Goal: Communication & Community: Answer question/provide support

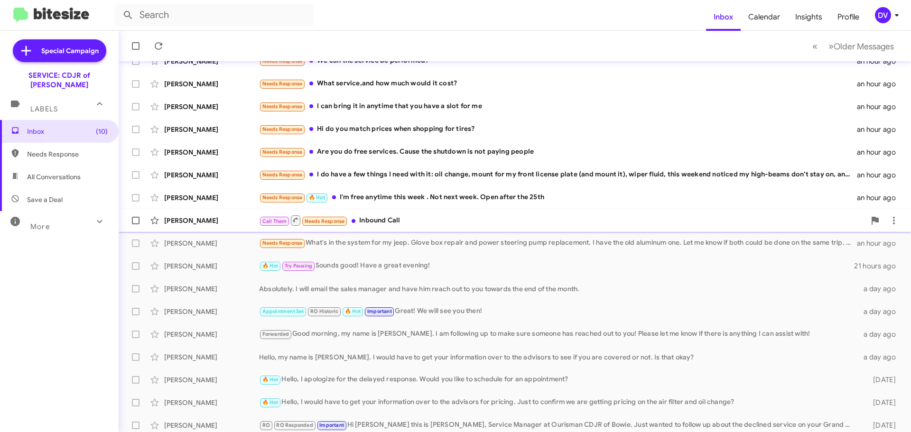
scroll to position [95, 0]
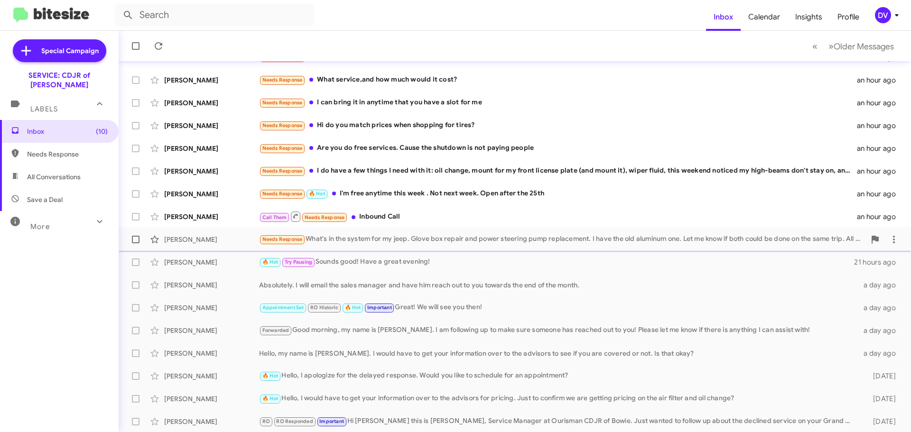
click at [490, 249] on span "[PERSON_NAME] Needs Response What's in the system for my jeep. Glove box repair…" at bounding box center [515, 239] width 792 height 23
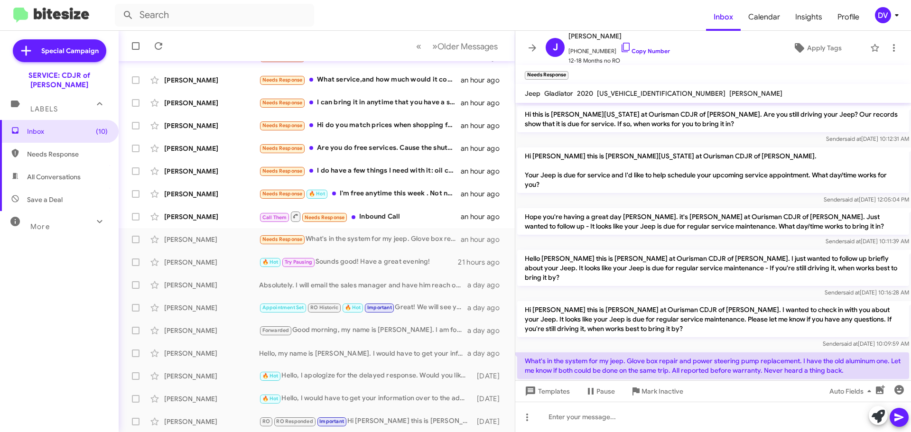
scroll to position [79, 0]
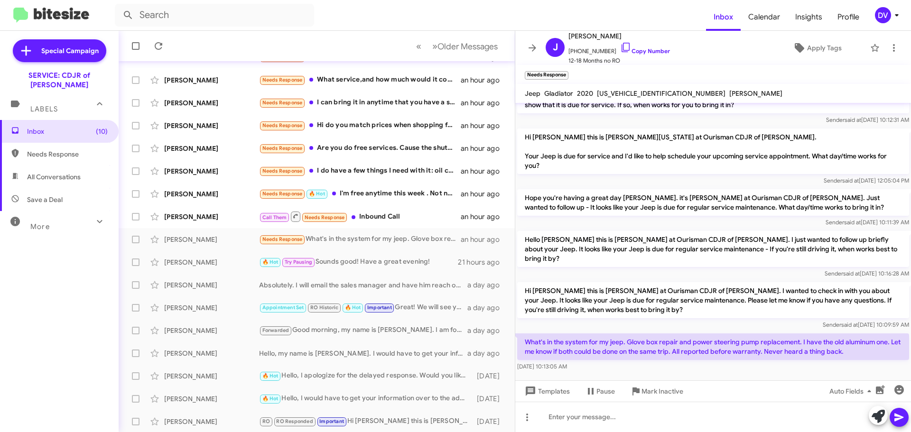
click at [608, 92] on span "[US_VEHICLE_IDENTIFICATION_NUMBER]" at bounding box center [661, 93] width 129 height 9
copy span "[US_VEHICLE_IDENTIFICATION_NUMBER]"
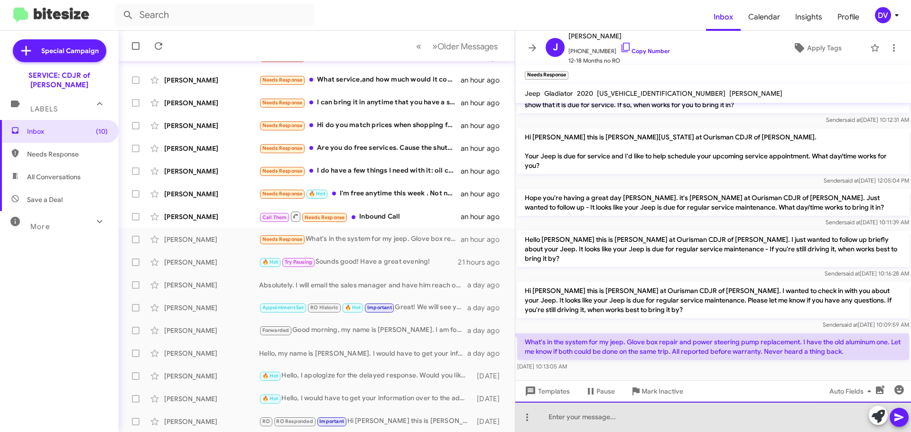
click at [621, 418] on div at bounding box center [713, 417] width 396 height 30
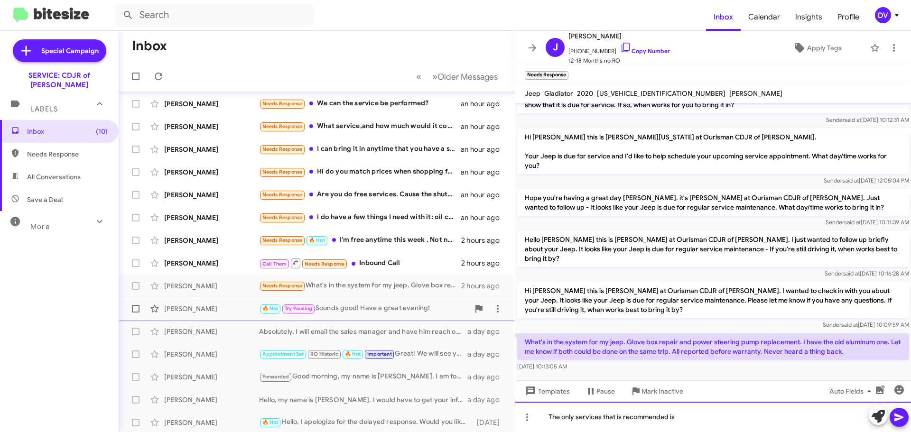
scroll to position [0, 0]
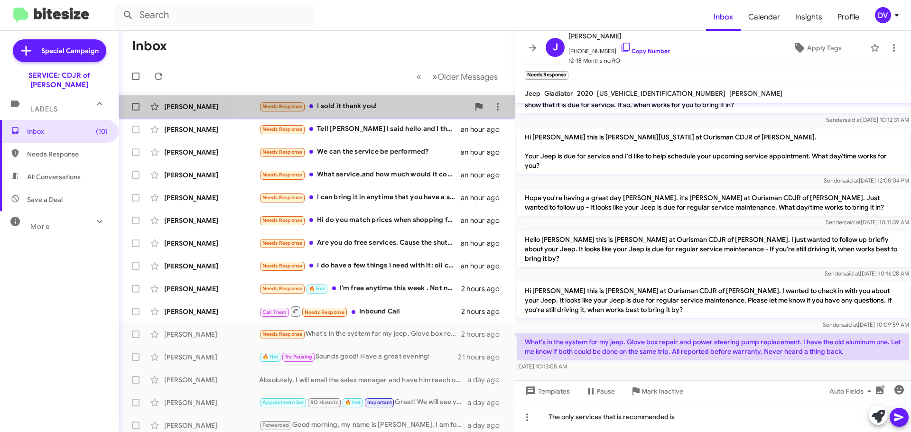
click at [386, 99] on div "[PERSON_NAME] Needs Response I sold it thank you! an hour ago" at bounding box center [316, 106] width 381 height 19
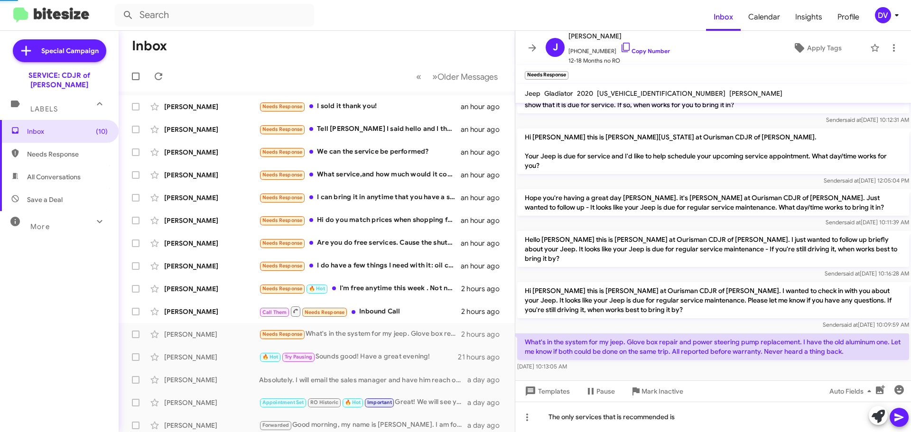
scroll to position [25, 0]
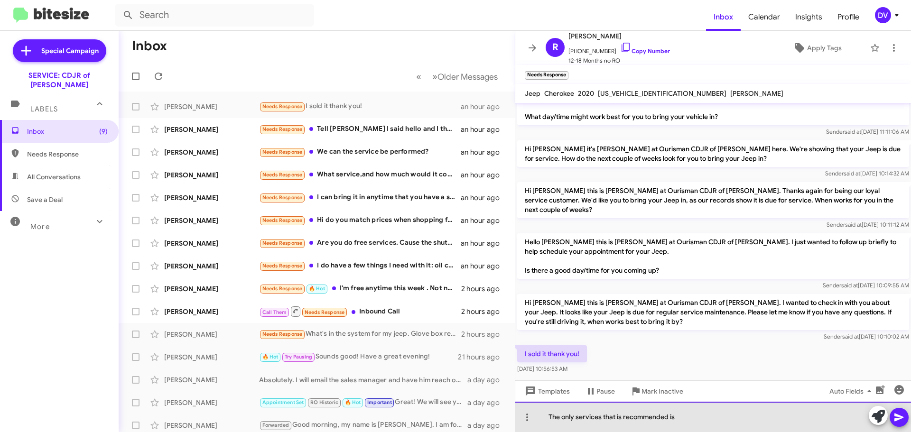
click at [688, 419] on div "The only services that is recommended is" at bounding box center [713, 417] width 396 height 30
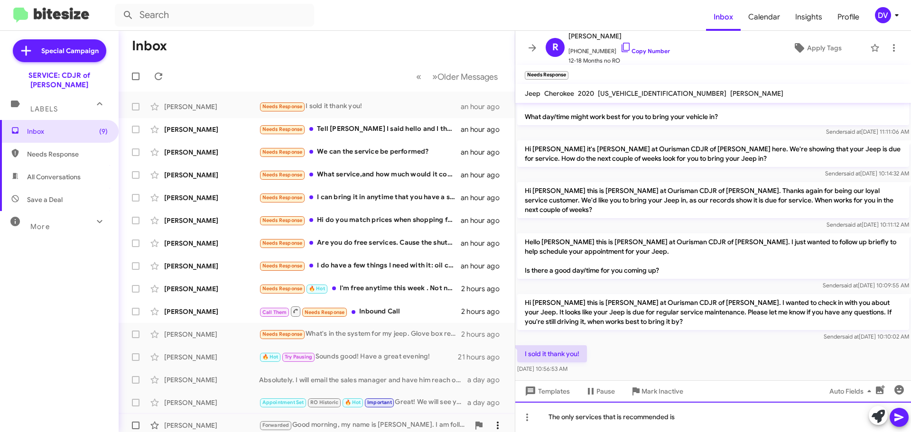
click at [495, 412] on body "Inbox Calendar Insights Profile DV Special Campaign SERVICE: CDJR of Bowie Labe…" at bounding box center [455, 216] width 911 height 432
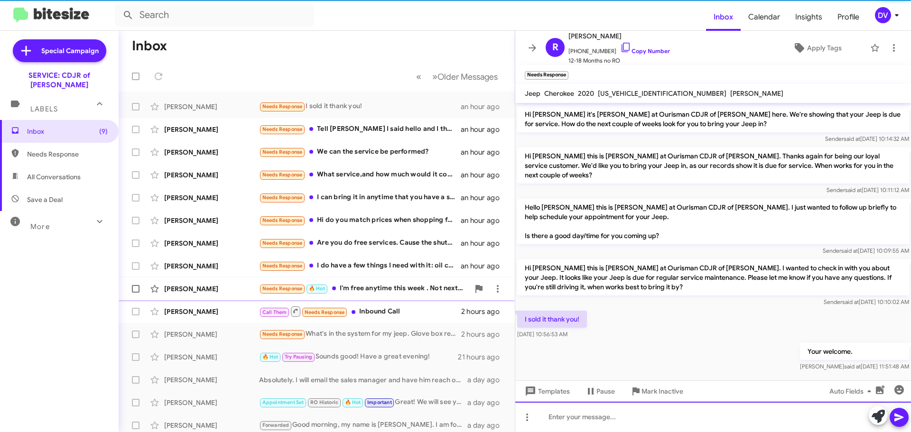
scroll to position [41, 0]
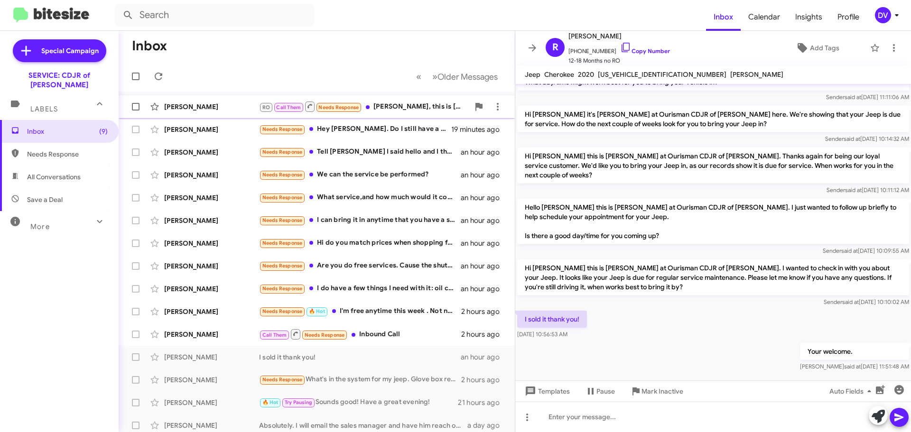
click at [212, 109] on div "[PERSON_NAME]" at bounding box center [211, 106] width 95 height 9
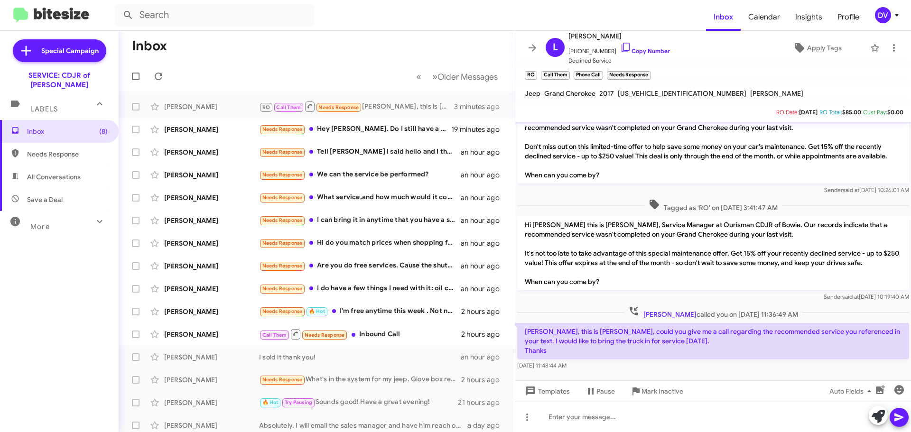
scroll to position [110, 0]
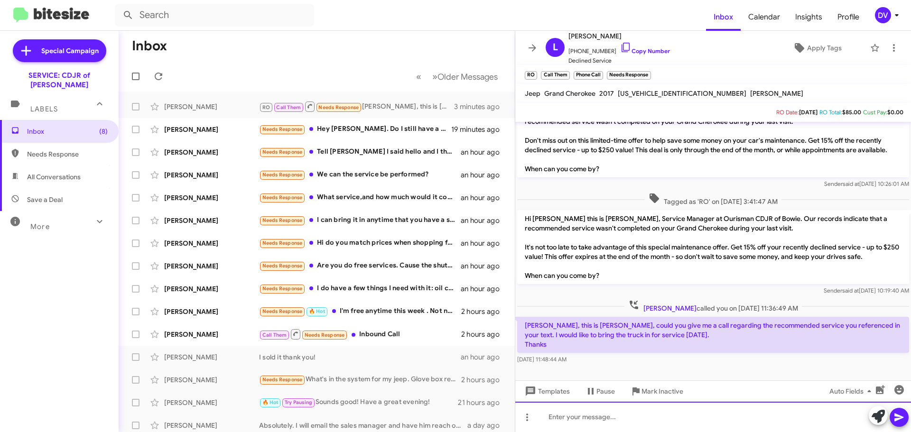
click at [721, 412] on div at bounding box center [713, 417] width 396 height 30
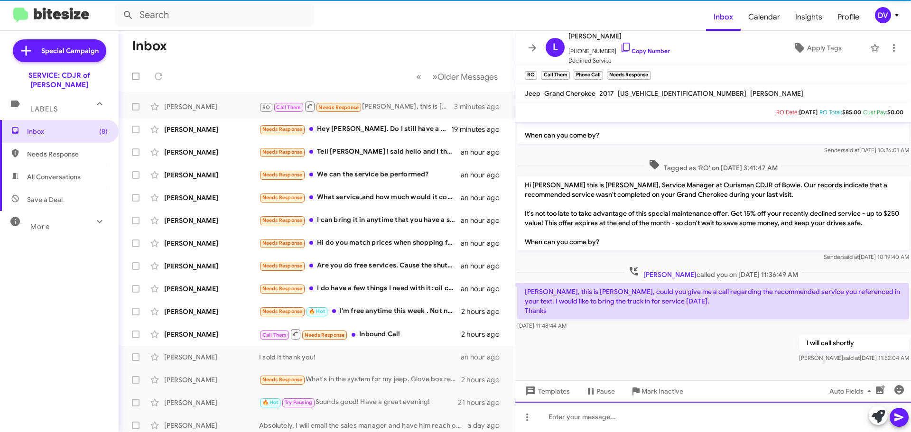
scroll to position [144, 0]
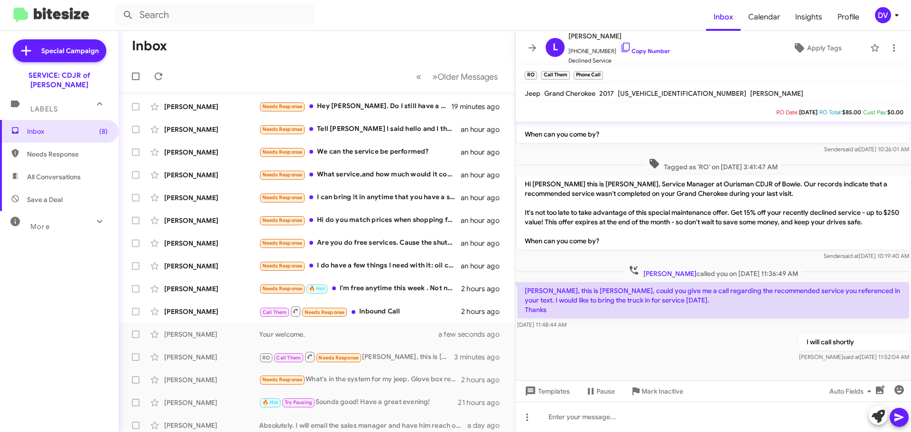
click at [663, 94] on span "[US_VEHICLE_IDENTIFICATION_NUMBER]" at bounding box center [682, 93] width 129 height 9
click at [663, 93] on span "[US_VEHICLE_IDENTIFICATION_NUMBER]" at bounding box center [682, 93] width 129 height 9
copy span "[US_VEHICLE_IDENTIFICATION_NUMBER]"
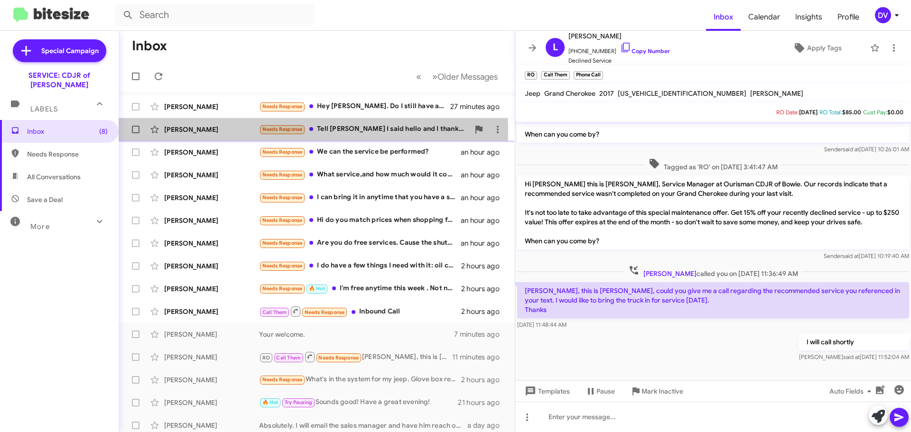
click at [226, 130] on div "[PERSON_NAME]" at bounding box center [211, 129] width 95 height 9
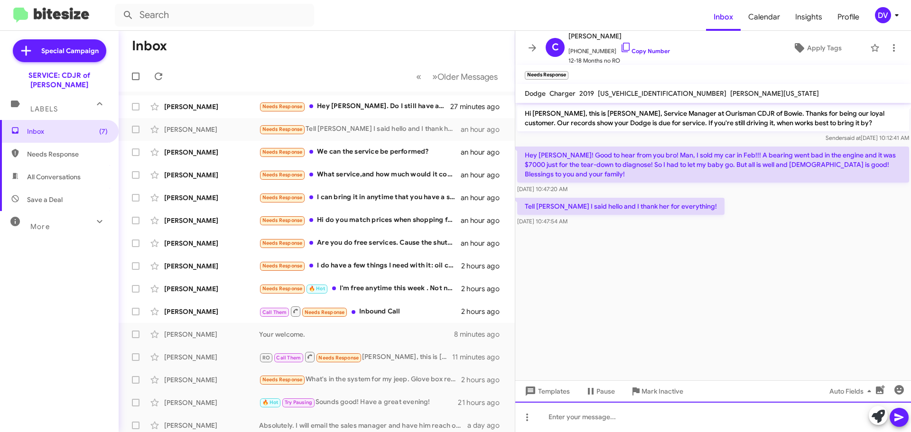
click at [597, 415] on div at bounding box center [713, 417] width 396 height 30
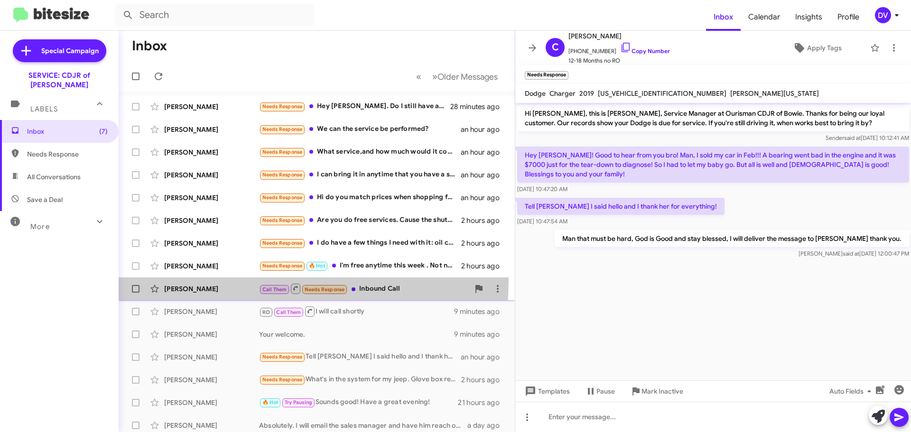
click at [214, 279] on div "[PERSON_NAME] Call Them Needs Response Inbound Call 2 hours ago" at bounding box center [316, 288] width 381 height 19
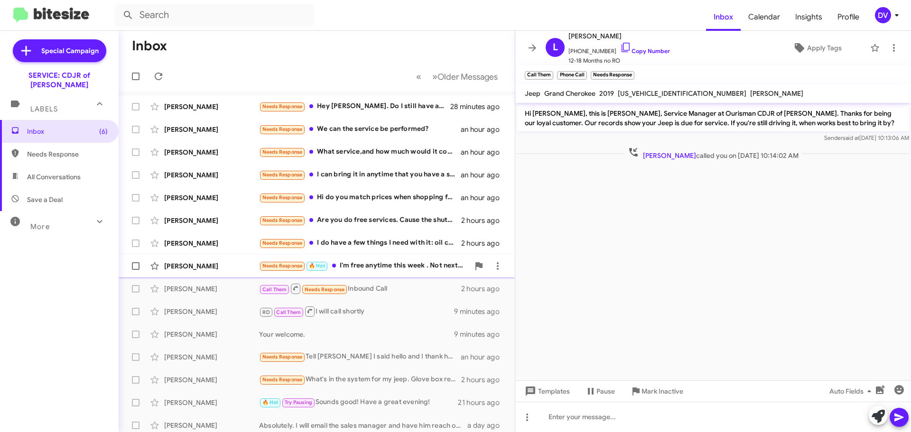
click at [205, 264] on div "[PERSON_NAME]" at bounding box center [211, 265] width 95 height 9
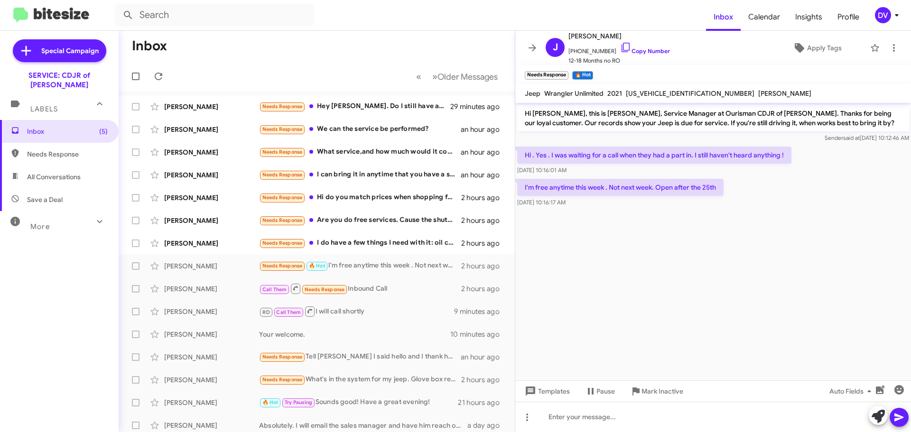
click at [671, 90] on span "[US_VEHICLE_IDENTIFICATION_NUMBER]" at bounding box center [690, 93] width 129 height 9
click at [668, 92] on span "[US_VEHICLE_IDENTIFICATION_NUMBER]" at bounding box center [690, 93] width 129 height 9
copy span "[US_VEHICLE_IDENTIFICATION_NUMBER]"
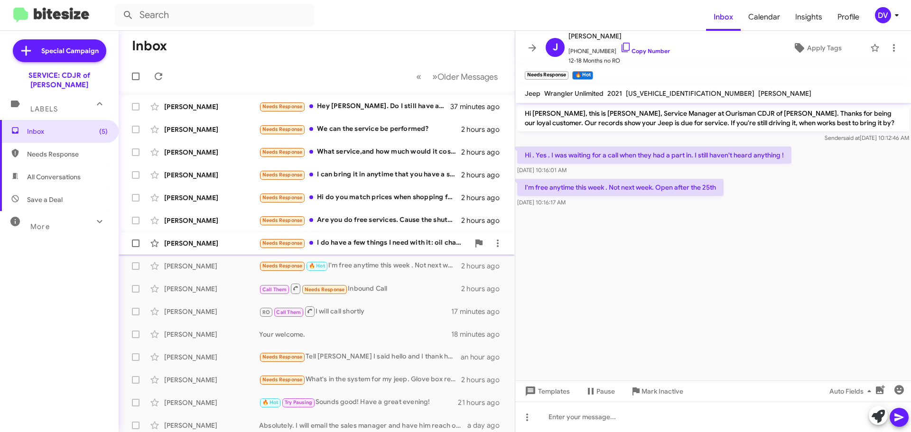
click at [210, 239] on div "[PERSON_NAME]" at bounding box center [211, 243] width 95 height 9
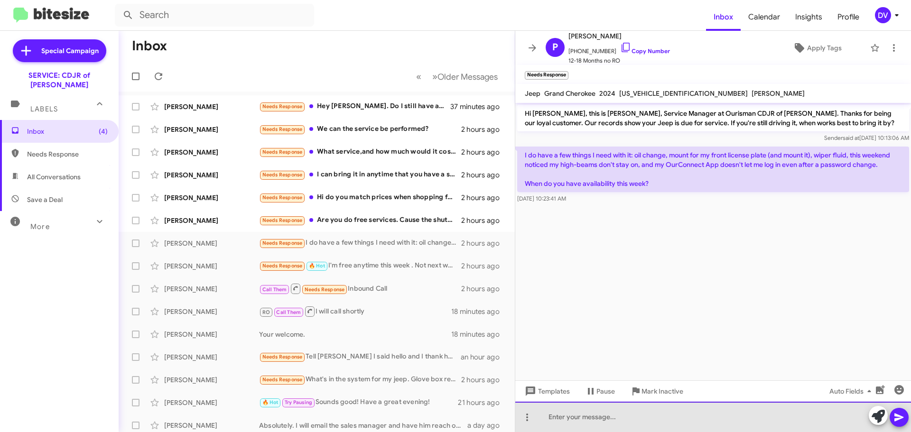
click at [566, 424] on div at bounding box center [713, 417] width 396 height 30
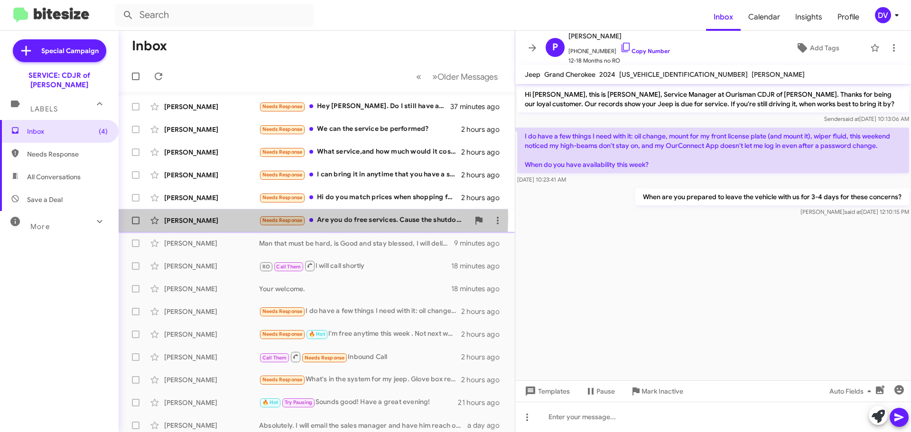
click at [241, 217] on div "[PERSON_NAME]" at bounding box center [211, 220] width 95 height 9
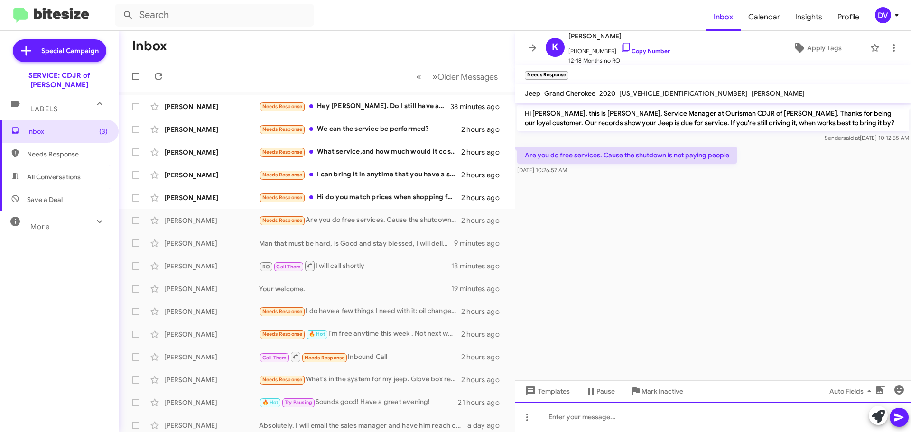
click at [576, 411] on div at bounding box center [713, 417] width 396 height 30
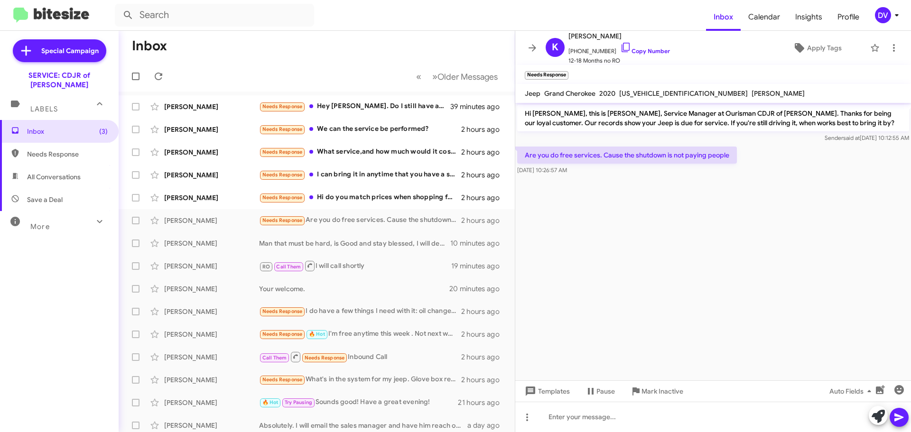
drag, startPoint x: 761, startPoint y: 191, endPoint x: 514, endPoint y: 92, distance: 266.4
click at [514, 92] on div "Inbox « Previous » Next Older Messages [PERSON_NAME] Needs Response Hey [PERSON…" at bounding box center [515, 231] width 792 height 401
drag, startPoint x: 550, startPoint y: 110, endPoint x: 569, endPoint y: 277, distance: 168.0
click at [569, 277] on cdk-virtual-scroll-viewport "Hi [PERSON_NAME], this is [PERSON_NAME], Service Manager at Ourisman CDJR of [P…" at bounding box center [713, 241] width 396 height 277
click at [736, 223] on cdk-virtual-scroll-viewport "Hi [PERSON_NAME], this is [PERSON_NAME], Service Manager at Ourisman CDJR of [P…" at bounding box center [713, 241] width 396 height 277
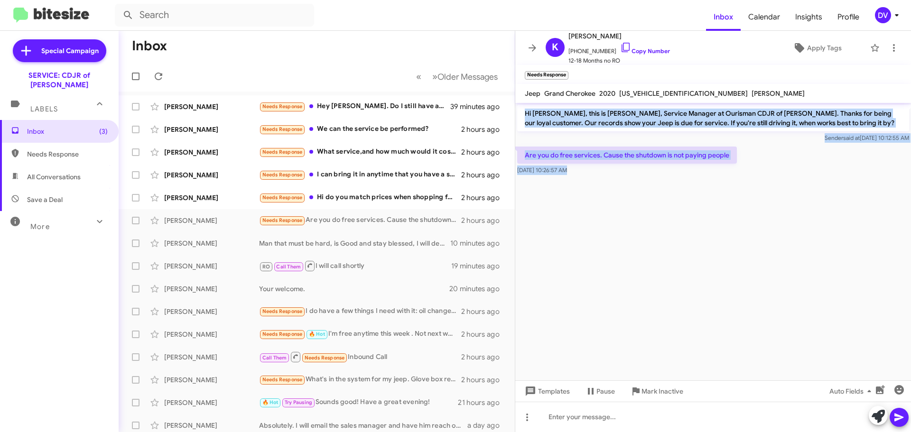
drag, startPoint x: 793, startPoint y: 236, endPoint x: 523, endPoint y: 112, distance: 297.4
click at [523, 112] on cdk-virtual-scroll-viewport "Hi [PERSON_NAME], this is [PERSON_NAME], Service Manager at Ourisman CDJR of [P…" at bounding box center [713, 241] width 396 height 277
click at [748, 289] on cdk-virtual-scroll-viewport "Hi [PERSON_NAME], this is [PERSON_NAME], Service Manager at Ourisman CDJR of [P…" at bounding box center [713, 241] width 396 height 277
click at [697, 250] on cdk-virtual-scroll-viewport "Hi [PERSON_NAME], this is [PERSON_NAME], Service Manager at Ourisman CDJR of [P…" at bounding box center [713, 241] width 396 height 277
drag, startPoint x: 687, startPoint y: 156, endPoint x: 519, endPoint y: 106, distance: 174.6
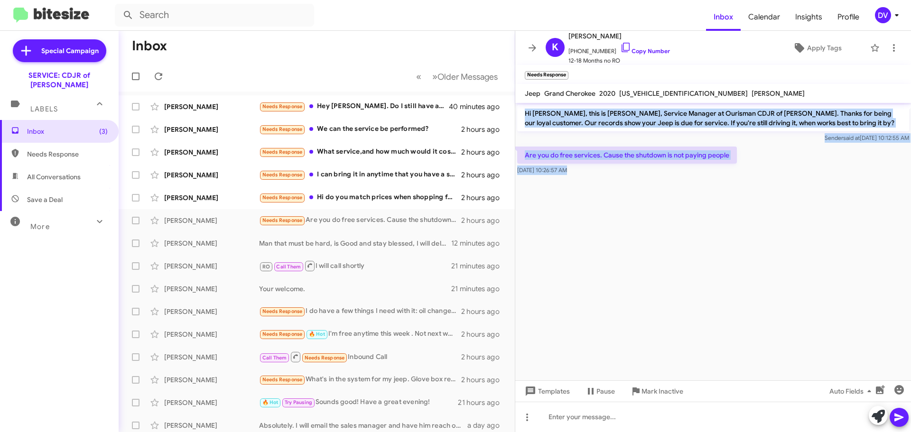
click at [519, 106] on cdk-virtual-scroll-viewport "Hi [PERSON_NAME], this is [PERSON_NAME], Service Manager at Ourisman CDJR of [P…" at bounding box center [713, 241] width 396 height 277
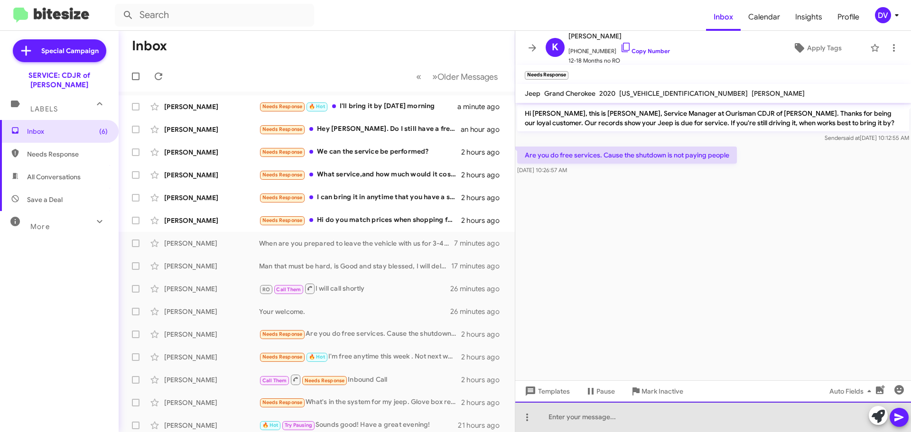
click at [565, 414] on div at bounding box center [713, 417] width 396 height 30
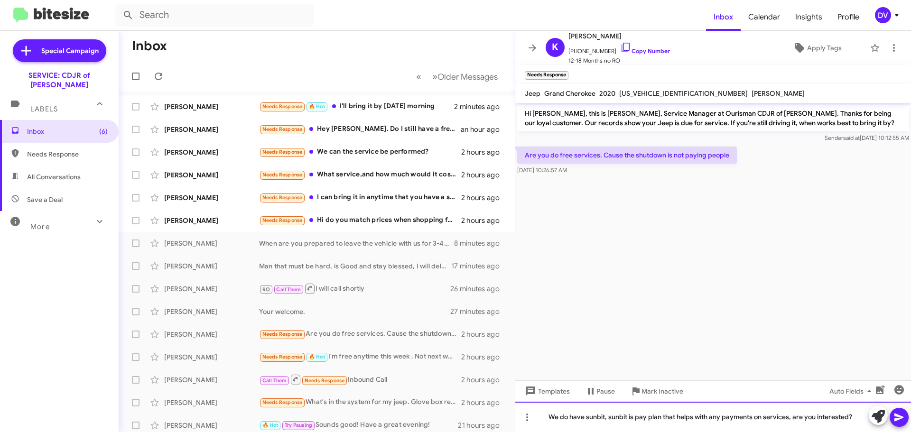
click at [610, 417] on div "We do have sunbit, sunbit is pay plan that helps with any payments on services,…" at bounding box center [713, 417] width 396 height 30
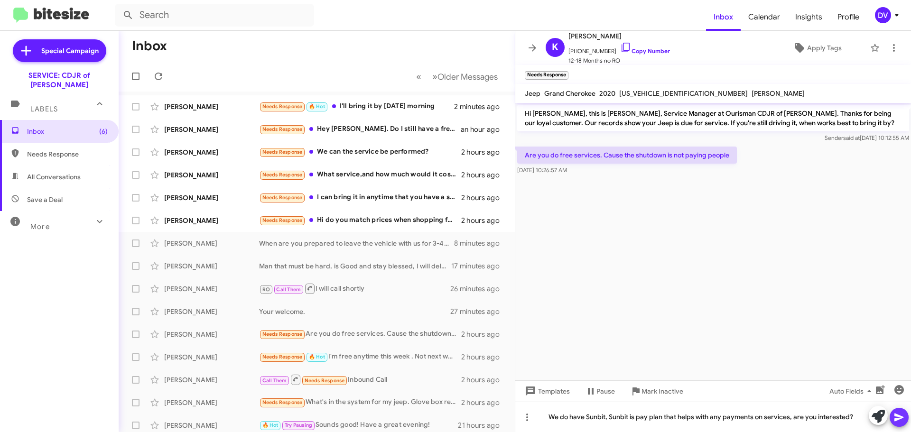
click at [896, 418] on icon at bounding box center [898, 418] width 9 height 8
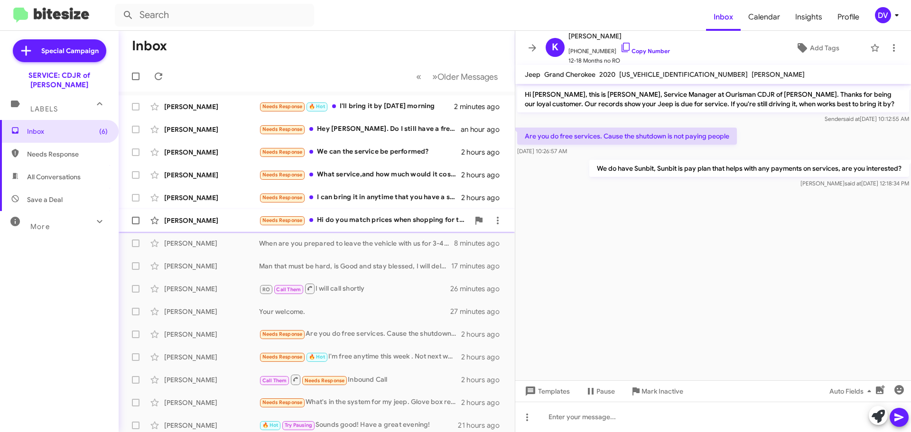
click at [398, 226] on div "Needs Response Hi do you match prices when shopping for tires?" at bounding box center [364, 220] width 210 height 11
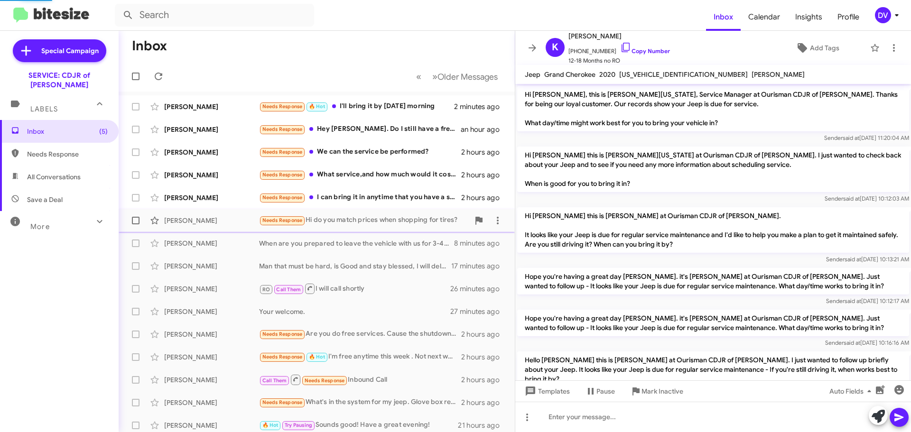
scroll to position [113, 0]
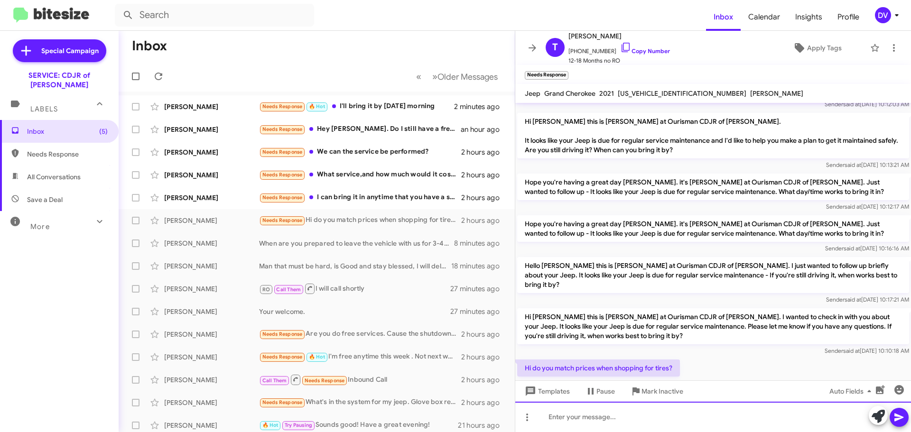
click at [579, 421] on div at bounding box center [713, 417] width 396 height 30
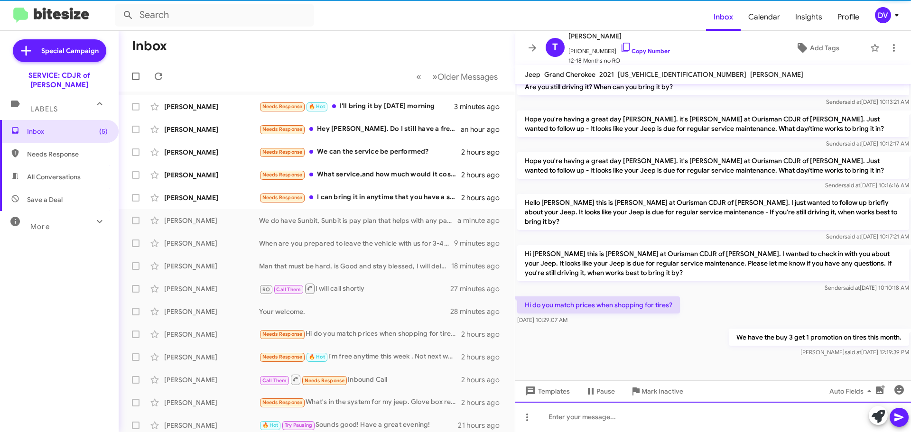
scroll to position [148, 0]
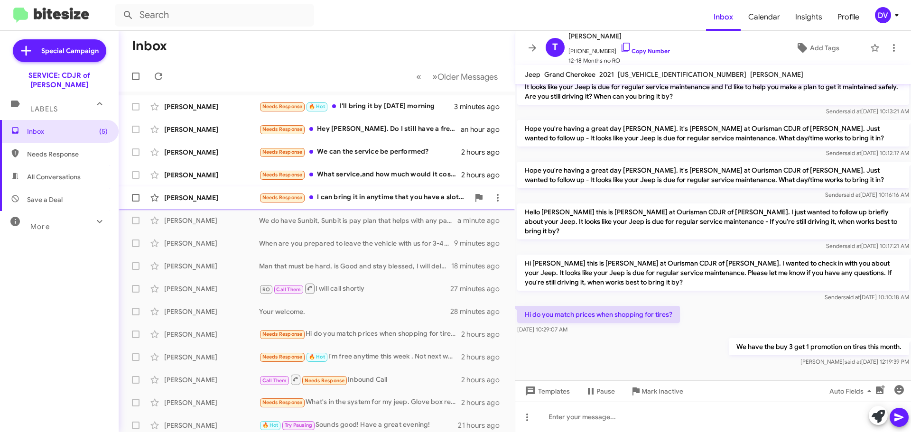
click at [182, 191] on div "[PERSON_NAME] Needs Response I can bring it in anytime that you have a slot for…" at bounding box center [316, 197] width 381 height 19
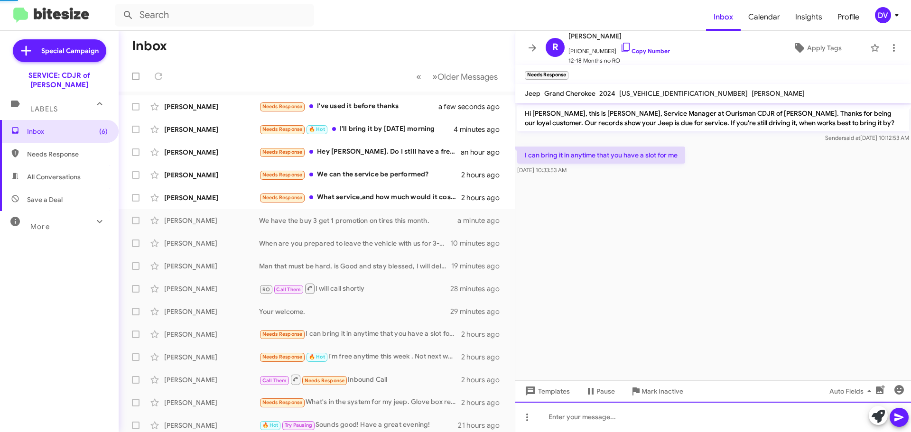
click at [595, 416] on div at bounding box center [713, 417] width 396 height 30
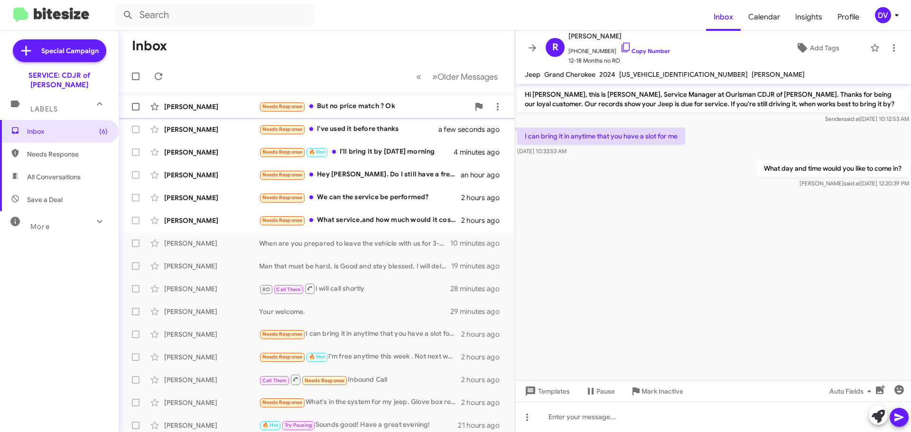
click at [218, 102] on div "[PERSON_NAME] Needs Response But no price match ? Ok a few seconds ago" at bounding box center [316, 106] width 381 height 19
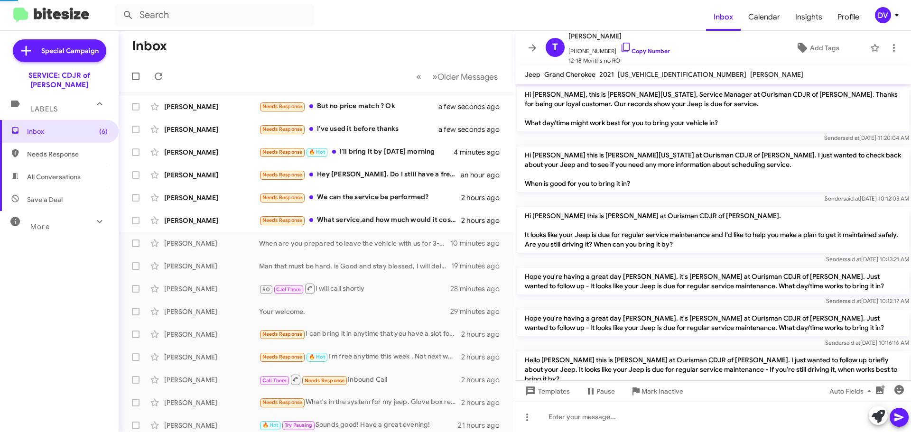
scroll to position [183, 0]
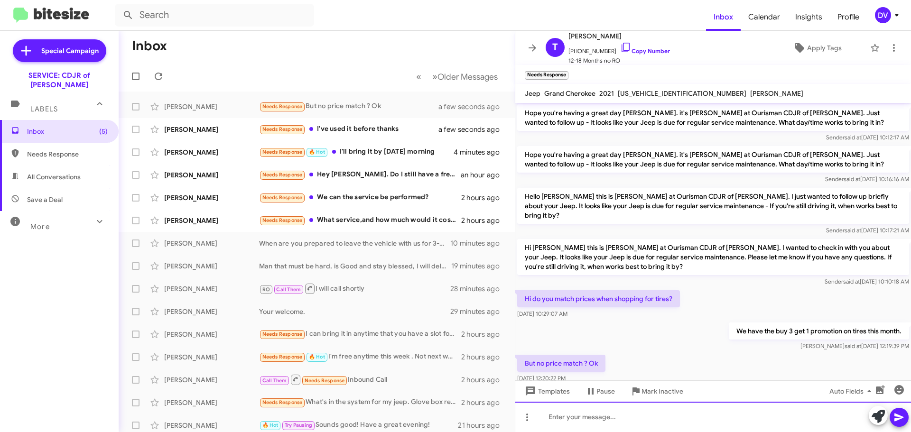
click at [637, 426] on div at bounding box center [713, 417] width 396 height 30
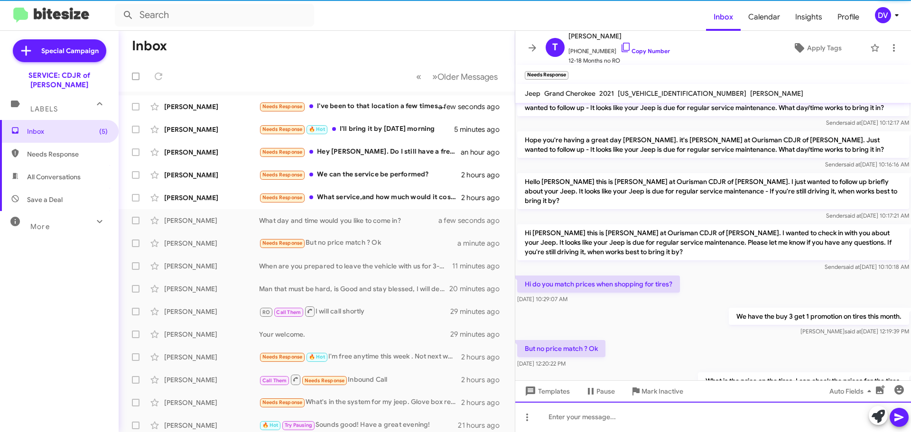
scroll to position [217, 0]
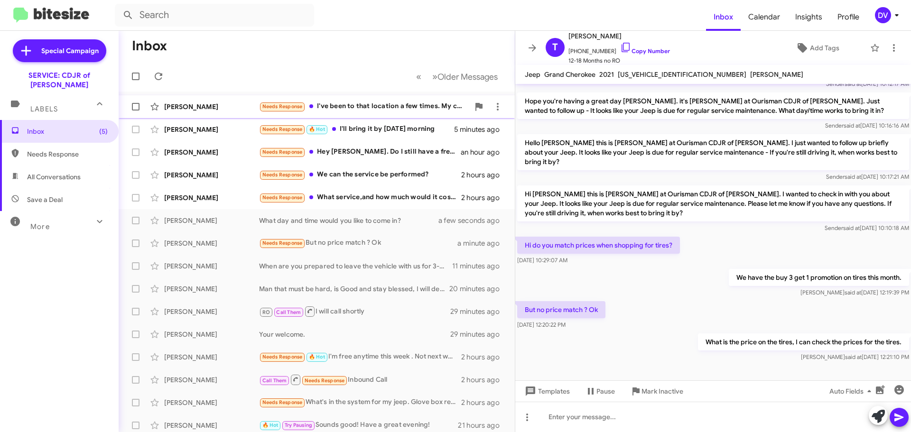
click at [230, 106] on div "[PERSON_NAME]" at bounding box center [211, 106] width 95 height 9
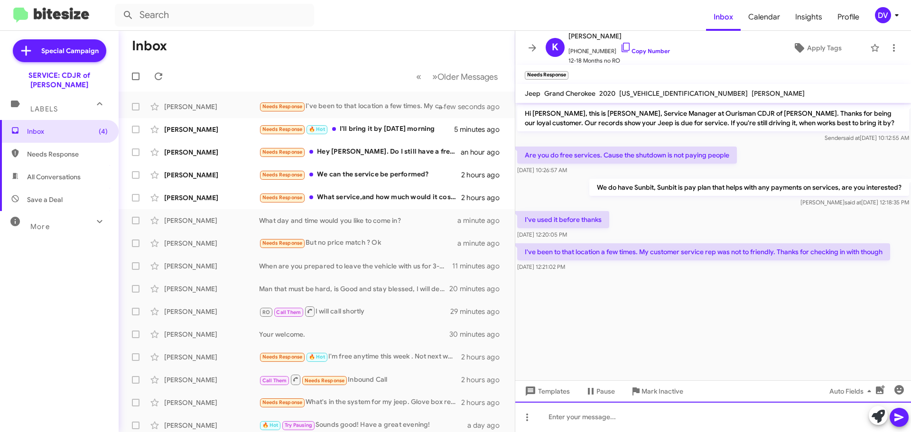
click at [600, 418] on div at bounding box center [713, 417] width 396 height 30
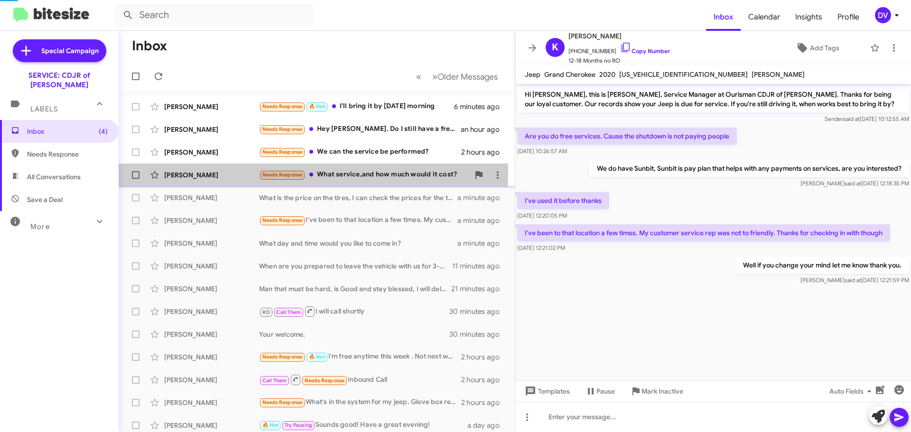
click at [212, 170] on div "[PERSON_NAME] Needs Response What service,and how much would it cost? 2 hours a…" at bounding box center [316, 175] width 381 height 19
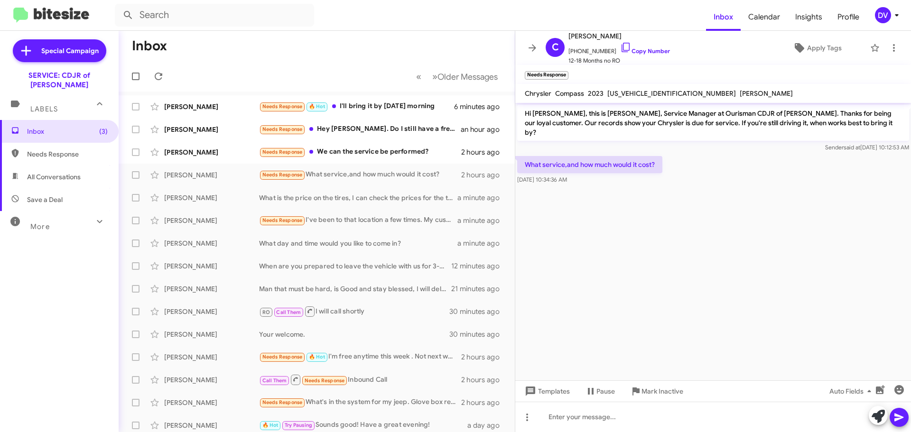
click at [632, 94] on span "[US_VEHICLE_IDENTIFICATION_NUMBER]" at bounding box center [671, 93] width 129 height 9
copy span "[US_VEHICLE_IDENTIFICATION_NUMBER]"
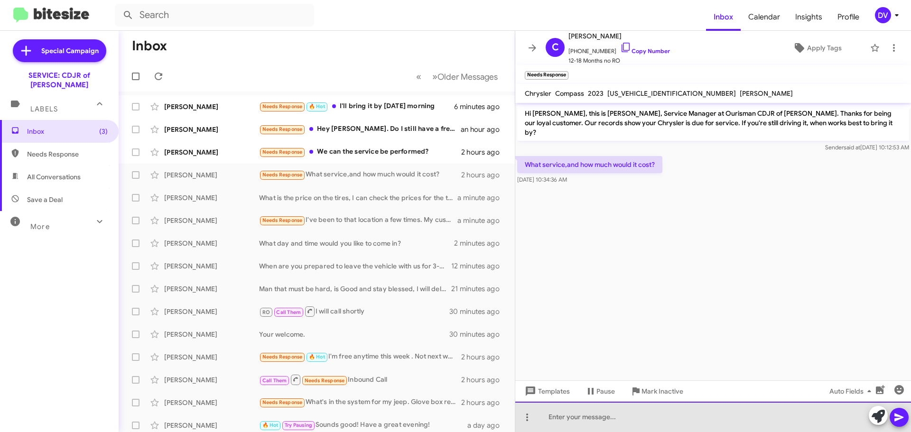
click at [562, 406] on div at bounding box center [713, 417] width 396 height 30
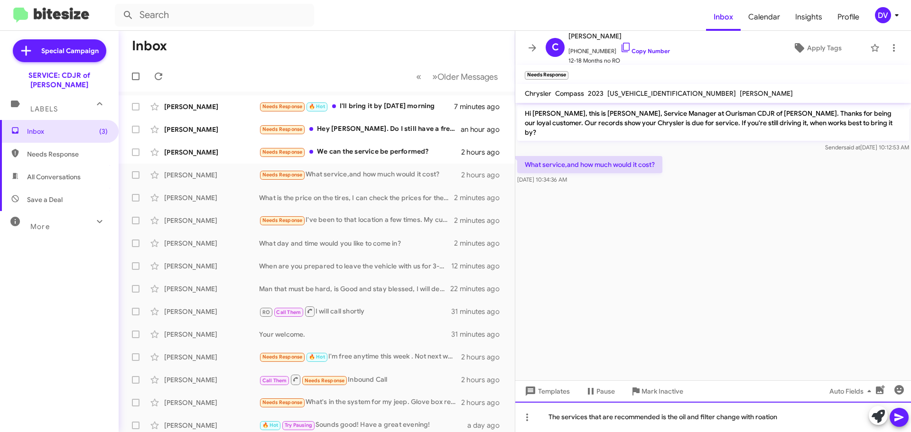
click at [795, 420] on div "The services that are recommended is the oil and filter change with roation" at bounding box center [713, 417] width 396 height 30
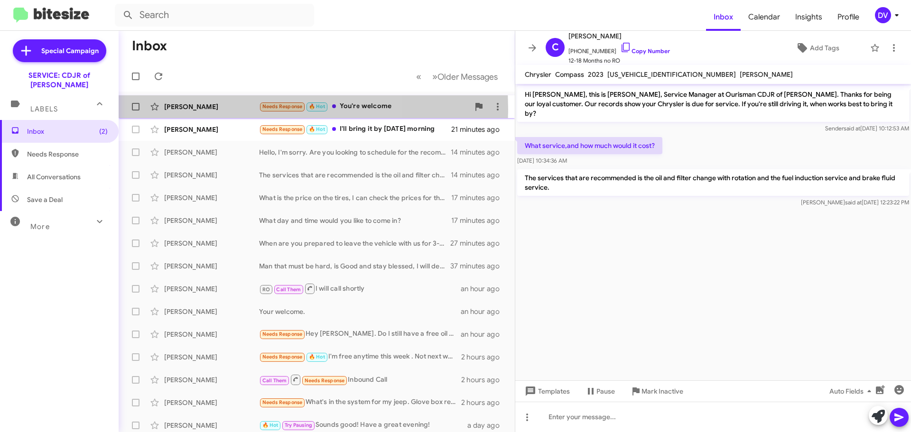
click at [214, 110] on div "[PERSON_NAME]" at bounding box center [211, 106] width 95 height 9
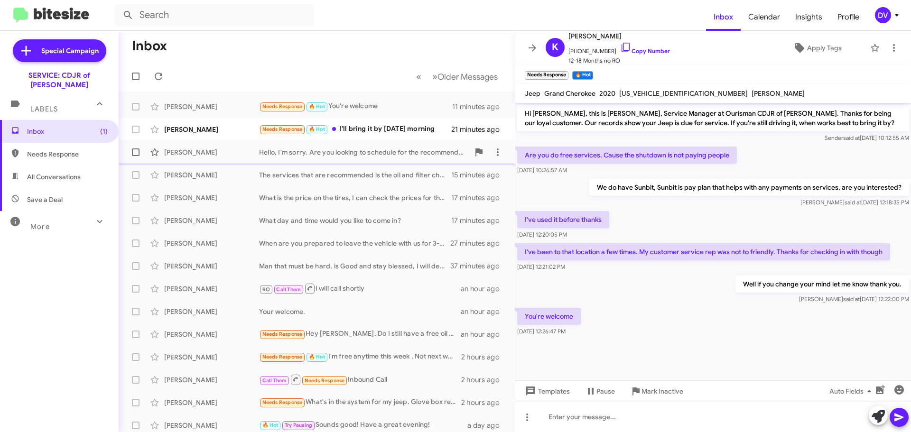
click at [191, 144] on div "[PERSON_NAME] Hello, I'm sorry. Are you looking to schedule for the recommended…" at bounding box center [316, 152] width 381 height 19
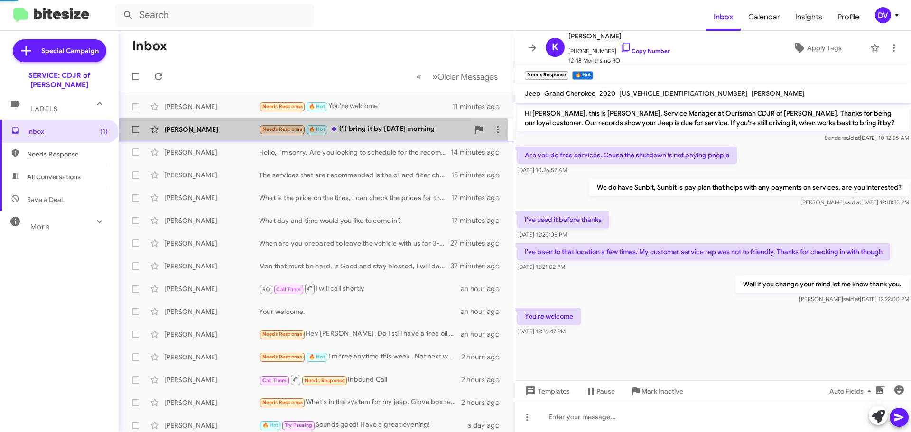
click at [188, 132] on div "[PERSON_NAME]" at bounding box center [211, 129] width 95 height 9
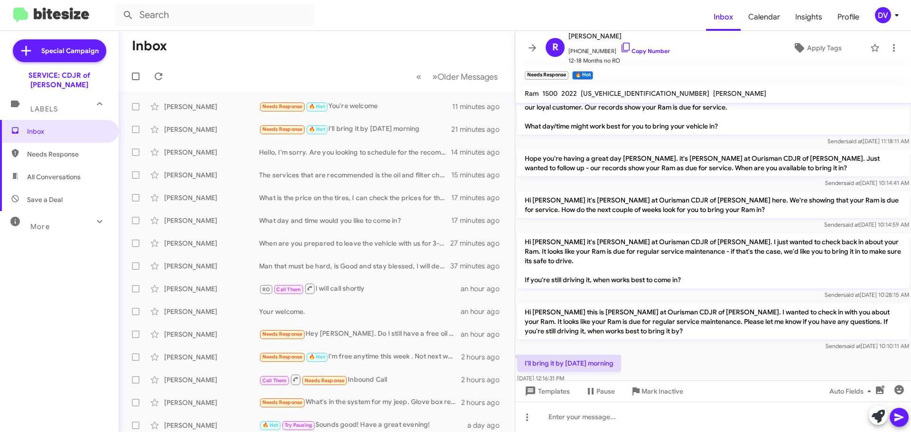
scroll to position [35, 0]
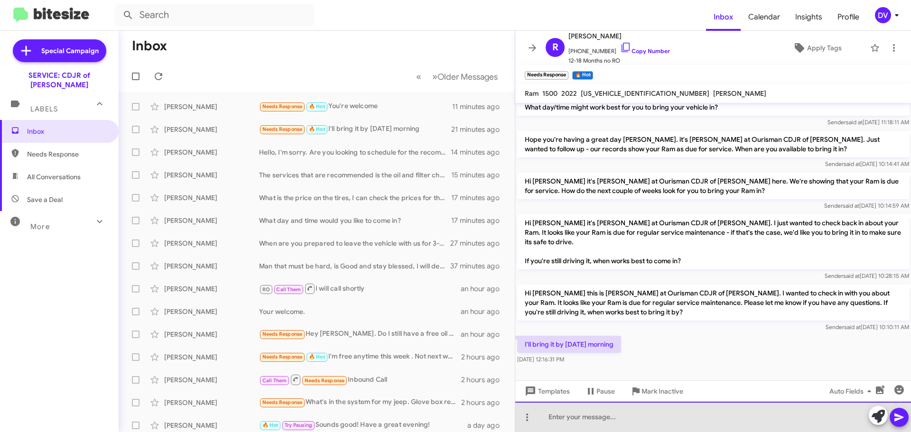
click at [605, 418] on div at bounding box center [713, 417] width 396 height 30
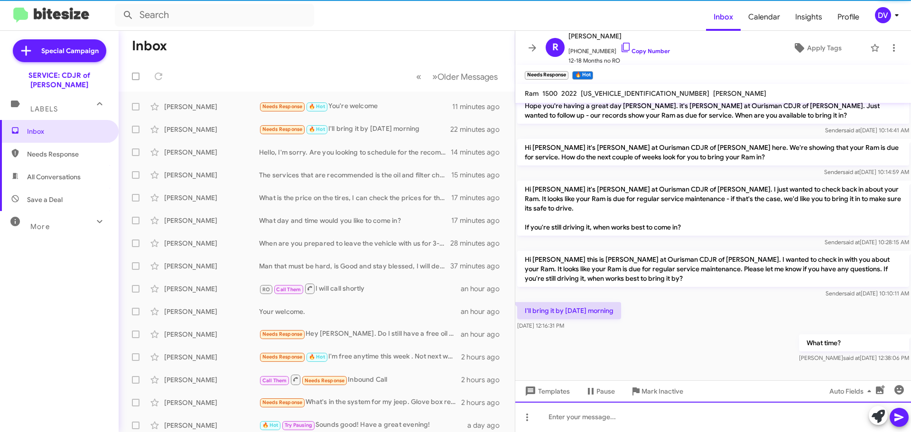
scroll to position [69, 0]
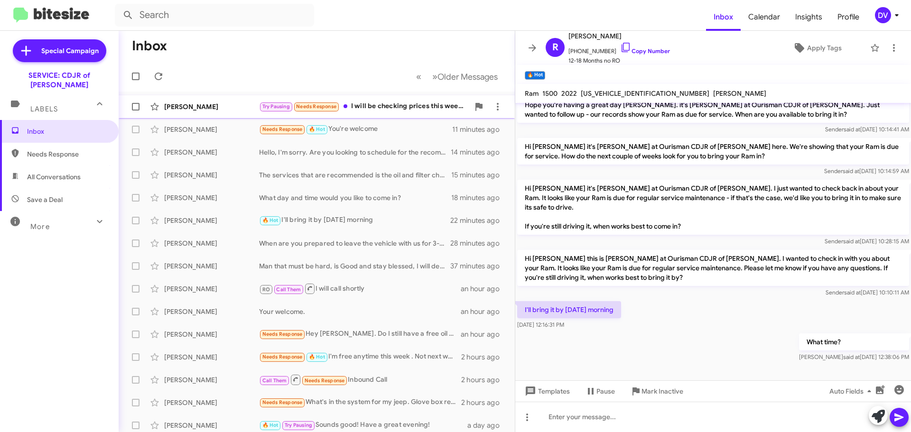
click at [204, 110] on div "[PERSON_NAME]" at bounding box center [211, 106] width 95 height 9
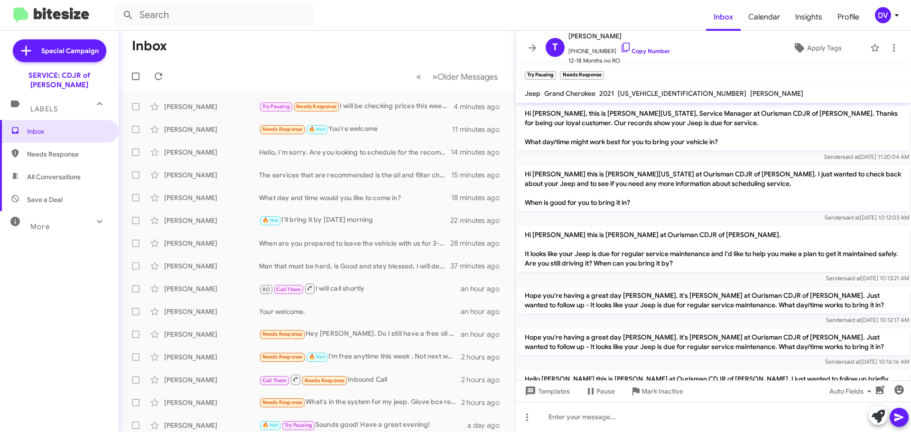
scroll to position [271, 0]
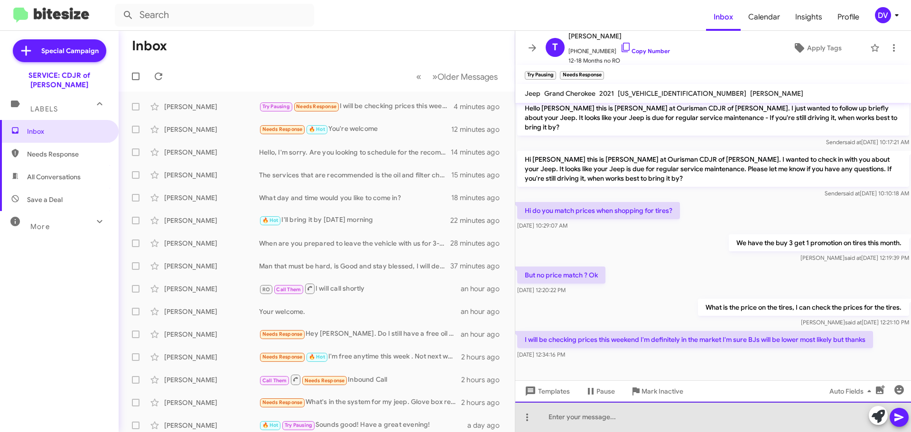
click at [712, 422] on div at bounding box center [713, 417] width 396 height 30
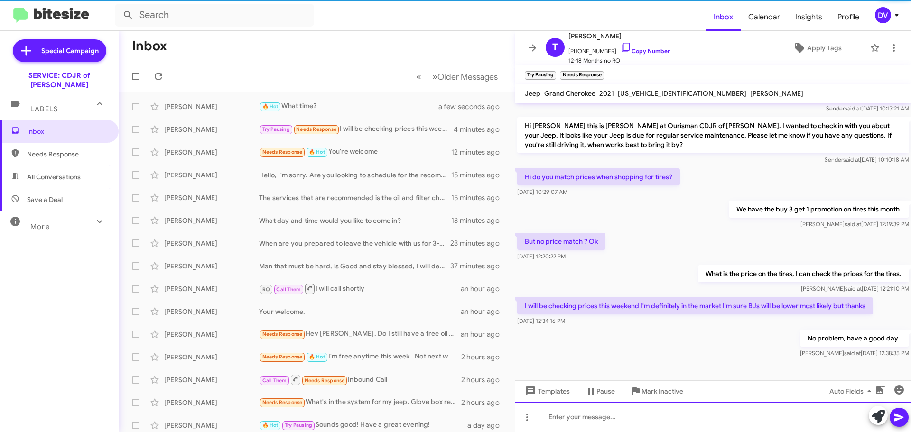
scroll to position [305, 0]
